Goal: Navigation & Orientation: Go to known website

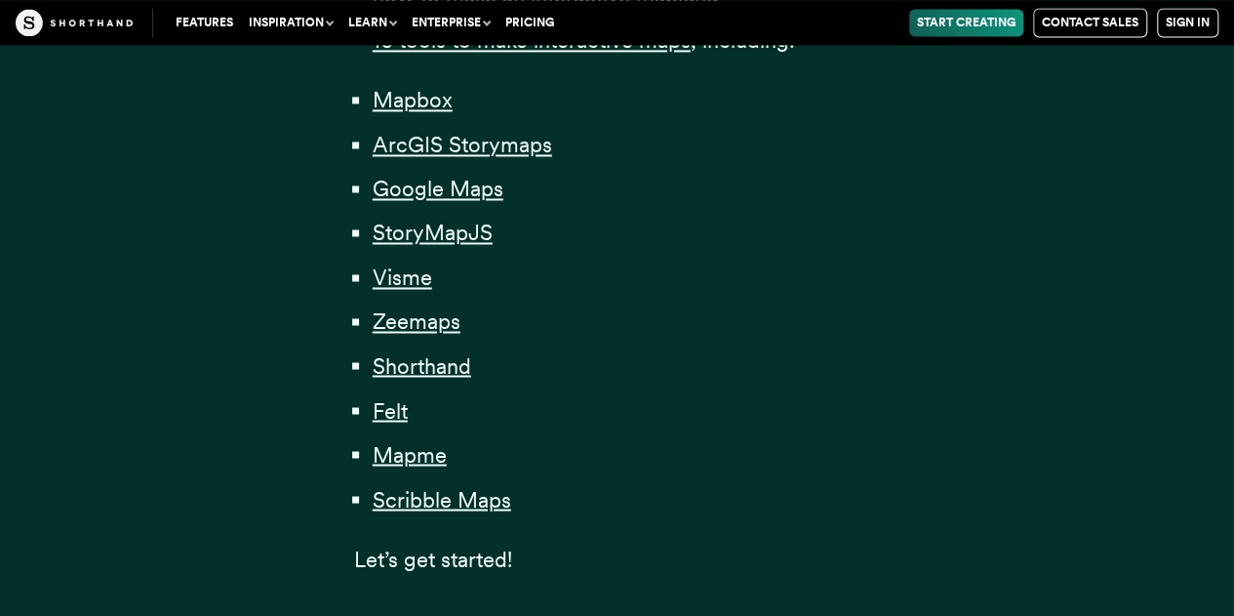
scroll to position [1463, 0]
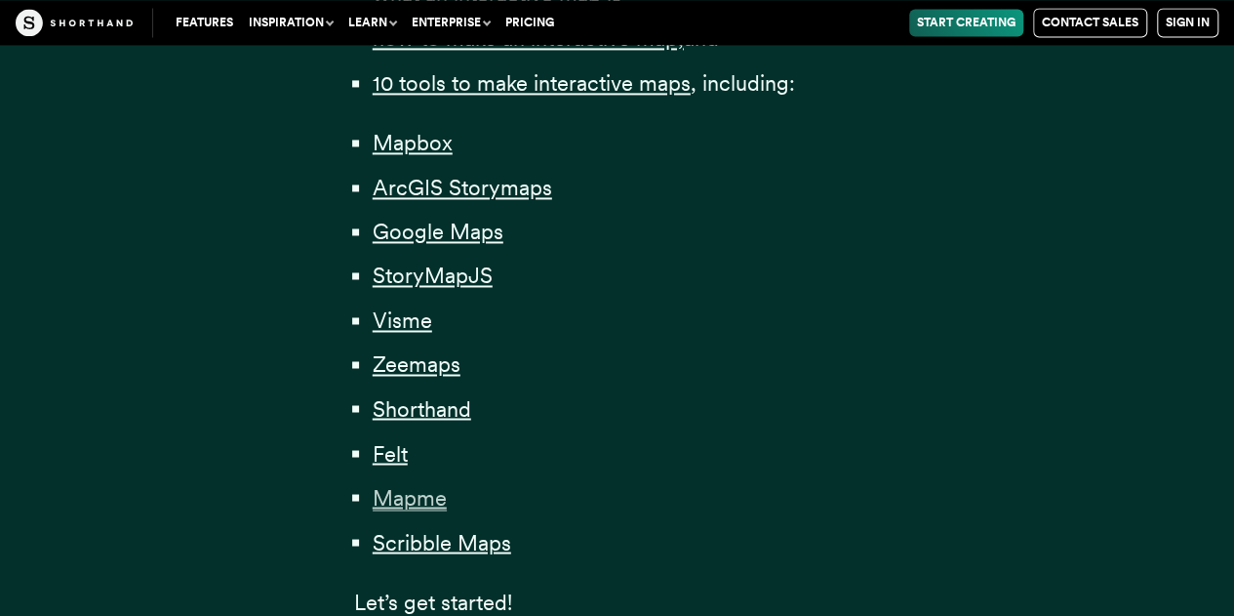
click at [445, 510] on span "Mapme" at bounding box center [410, 497] width 74 height 26
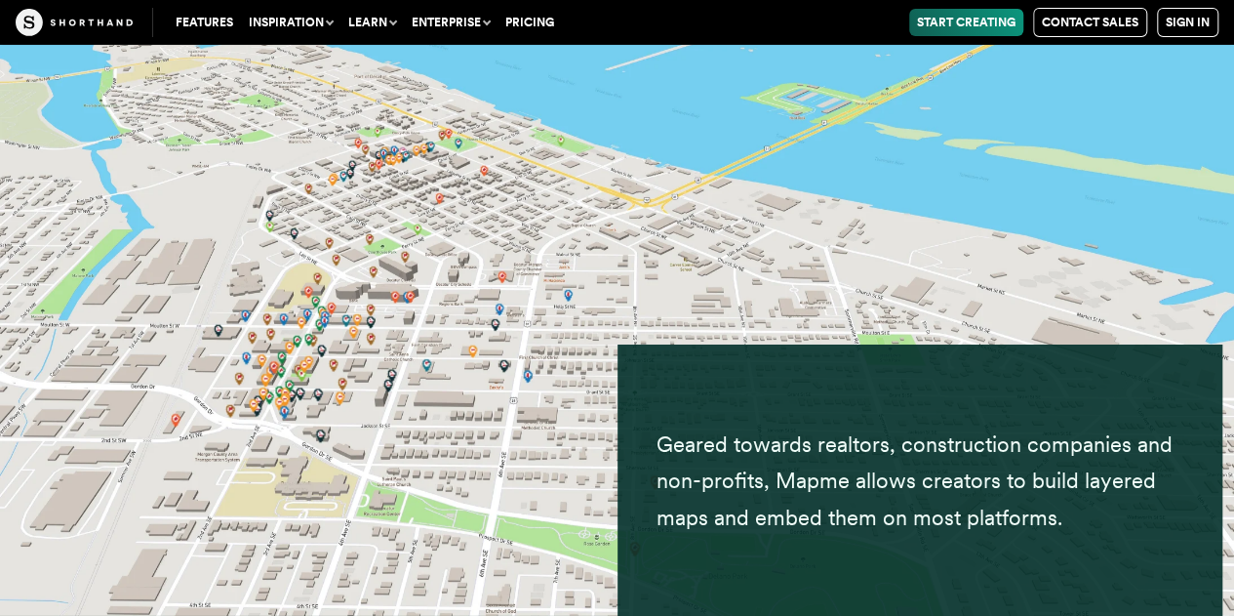
scroll to position [36517, 0]
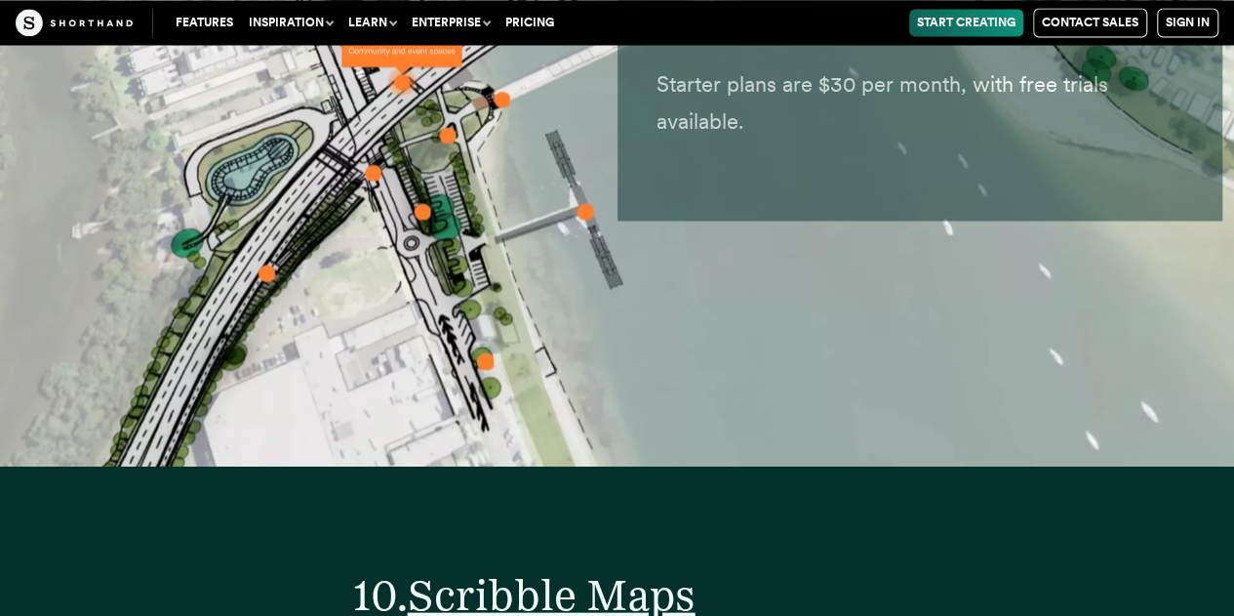
scroll to position [38804, 0]
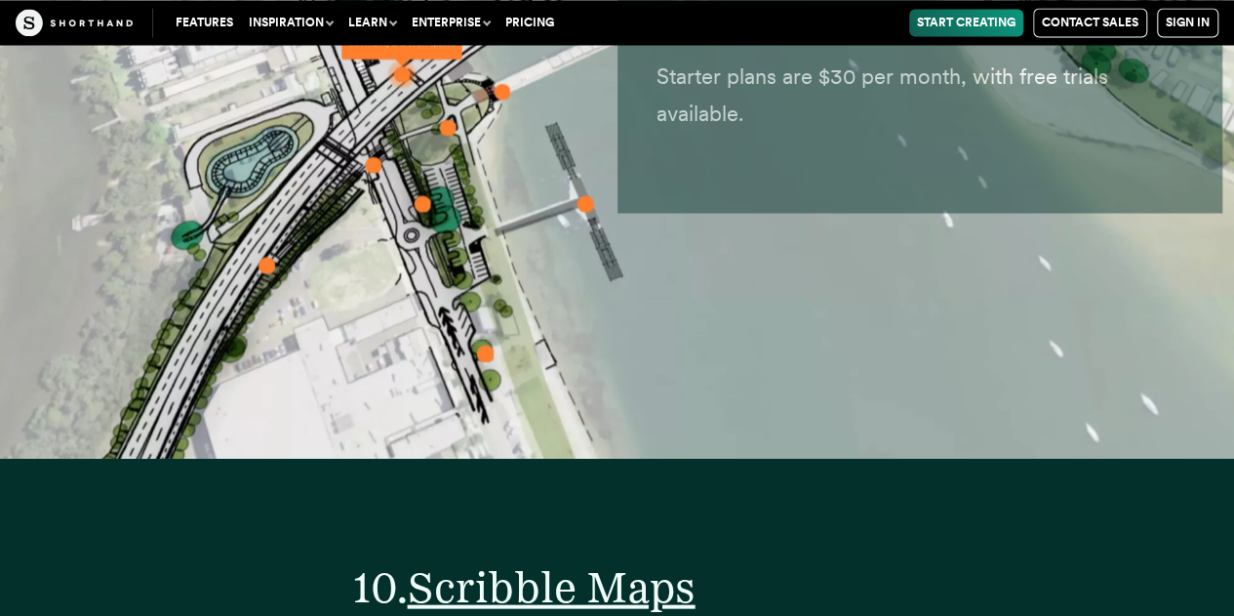
click at [972, 12] on link "Start Creating" at bounding box center [966, 22] width 114 height 27
